Goal: Check status: Check status

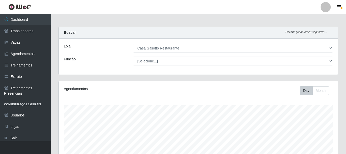
select select "279"
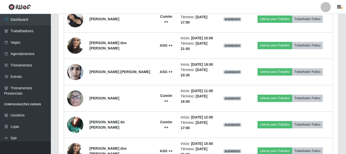
scroll to position [146, 0]
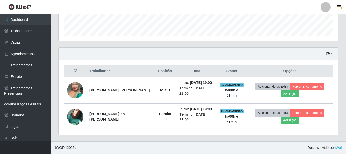
click at [170, 62] on div "Trabalhador Posição Data Status Opções [PERSON_NAME] [PERSON_NAME] ASG + Início…" at bounding box center [198, 97] width 279 height 75
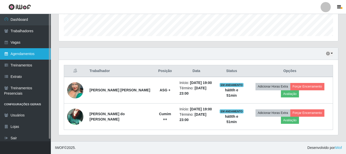
click at [14, 56] on link "Agendamentos" at bounding box center [25, 53] width 51 height 11
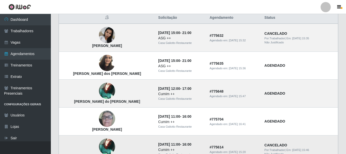
scroll to position [51, 0]
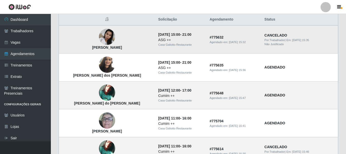
click at [99, 35] on img at bounding box center [107, 37] width 16 height 22
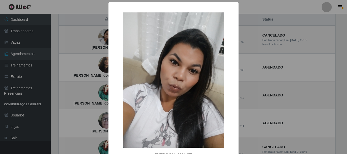
click at [236, 54] on div "× [PERSON_NAME] OK Cancel" at bounding box center [174, 92] width 130 height 181
click at [83, 49] on div "× [PERSON_NAME] OK Cancel" at bounding box center [173, 77] width 347 height 154
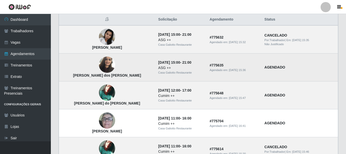
click at [99, 69] on img at bounding box center [107, 65] width 16 height 22
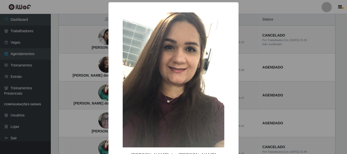
drag, startPoint x: 24, startPoint y: 68, endPoint x: 29, endPoint y: 69, distance: 4.4
click at [26, 69] on div "× [PERSON_NAME] dos [PERSON_NAME] OK Cancel" at bounding box center [173, 77] width 347 height 154
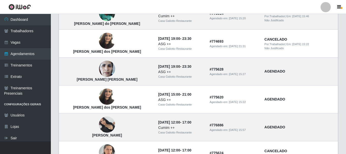
scroll to position [203, 0]
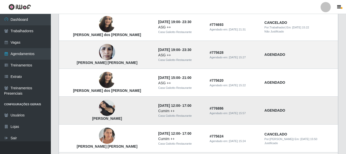
click at [99, 111] on img at bounding box center [107, 108] width 16 height 16
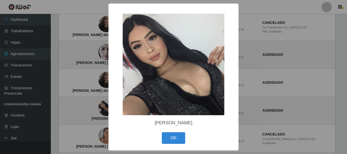
click at [93, 92] on div "× [PERSON_NAME] OK Cancel" at bounding box center [173, 77] width 347 height 154
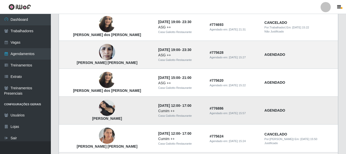
scroll to position [229, 0]
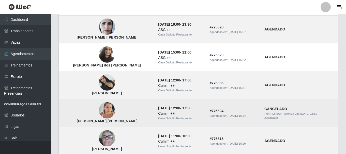
click at [99, 113] on img at bounding box center [107, 111] width 16 height 22
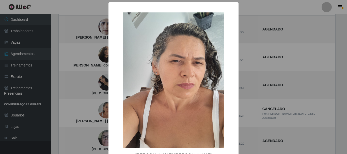
click at [96, 105] on div "× [PERSON_NAME] [PERSON_NAME] OK Cancel" at bounding box center [173, 77] width 347 height 154
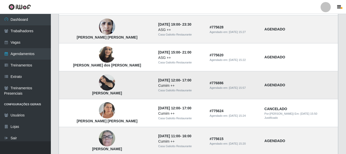
click at [100, 80] on img at bounding box center [107, 82] width 16 height 16
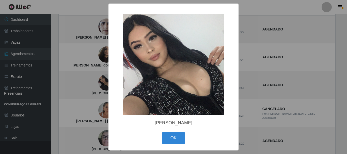
click at [162, 132] on button "OK" at bounding box center [174, 138] width 24 height 12
